Goal: Task Accomplishment & Management: Use online tool/utility

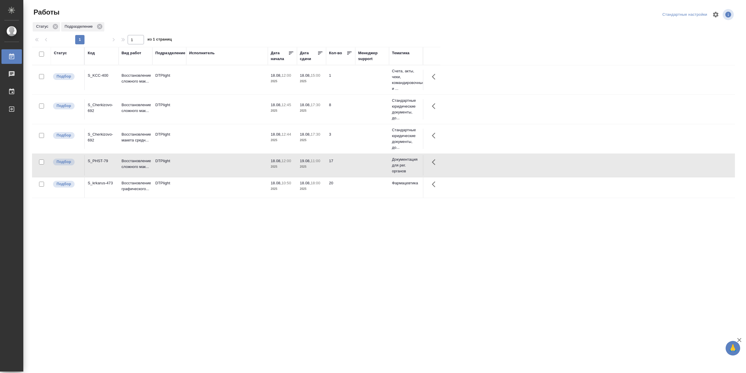
drag, startPoint x: 218, startPoint y: 168, endPoint x: 228, endPoint y: 162, distance: 11.6
click at [226, 90] on td at bounding box center [227, 80] width 82 height 20
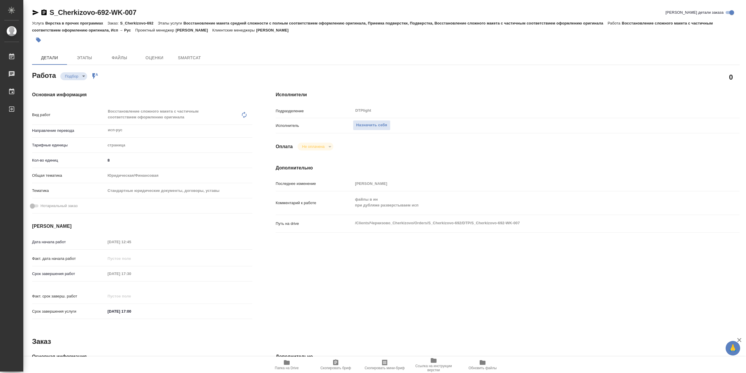
type textarea "x"
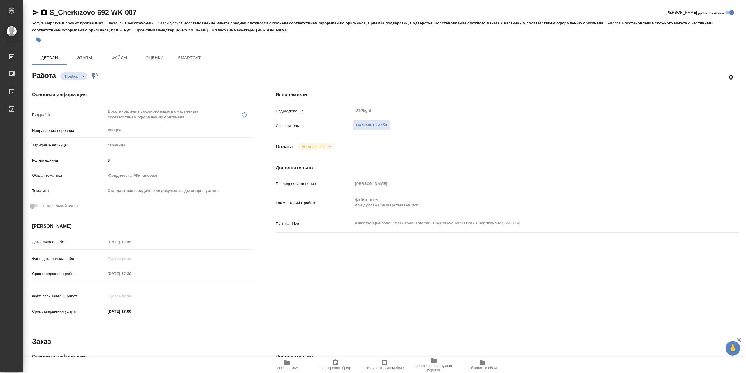
type textarea "x"
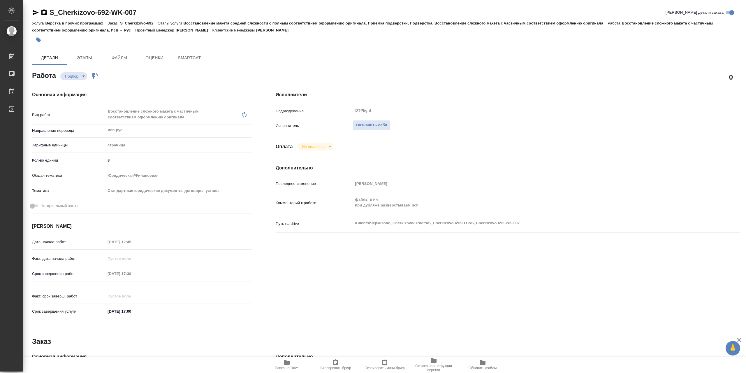
type textarea "x"
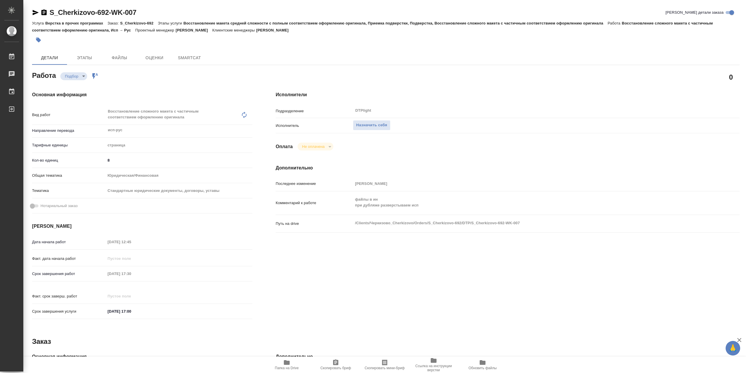
type textarea "x"
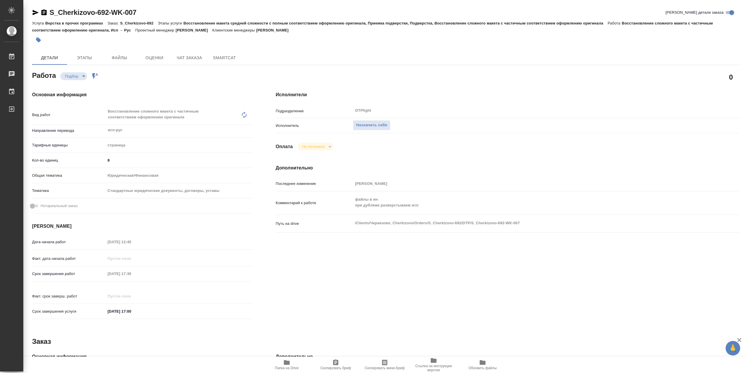
type textarea "x"
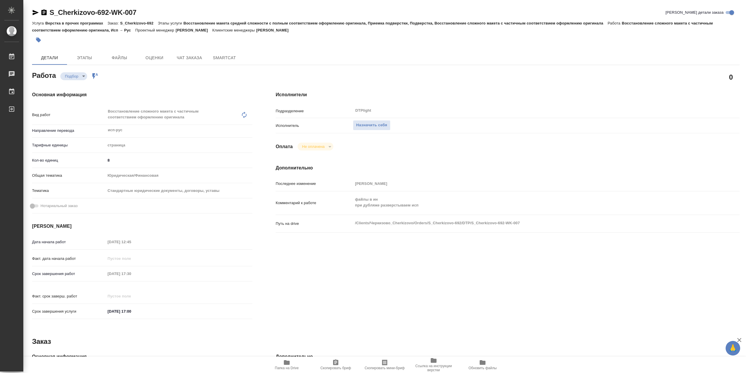
click at [287, 362] on icon "button" at bounding box center [287, 362] width 6 height 5
type textarea "x"
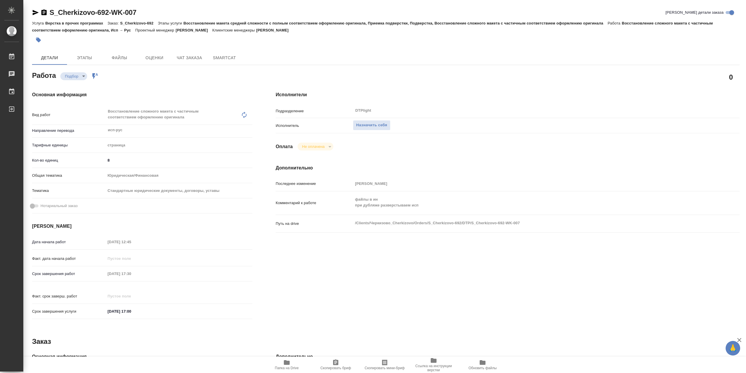
type textarea "x"
